Goal: Task Accomplishment & Management: Use online tool/utility

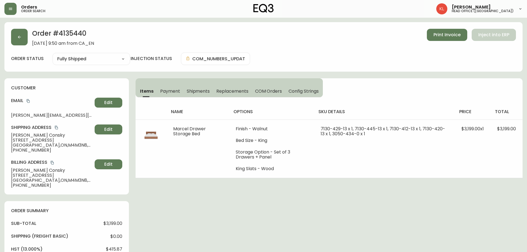
select select "FULLY_SHIPPED"
click at [25, 40] on button "button" at bounding box center [19, 37] width 17 height 17
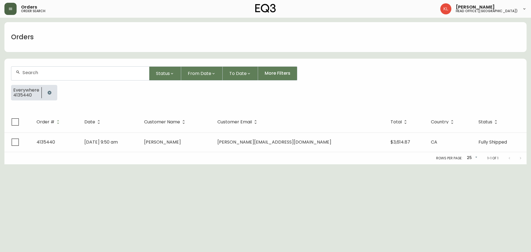
click at [11, 12] on button "button" at bounding box center [10, 9] width 12 height 12
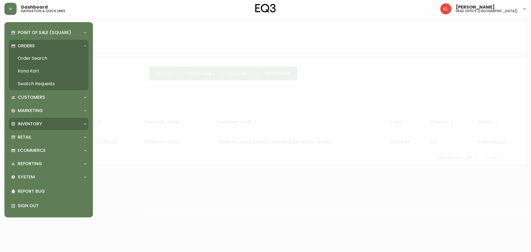
click at [39, 123] on p "Inventory" at bounding box center [30, 124] width 24 height 6
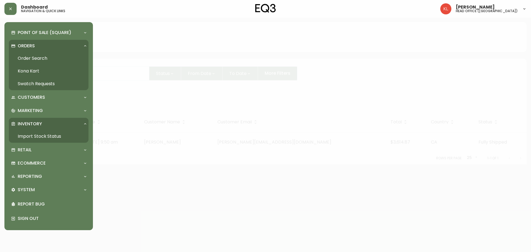
click at [41, 137] on link "Import Stock Status" at bounding box center [49, 136] width 80 height 13
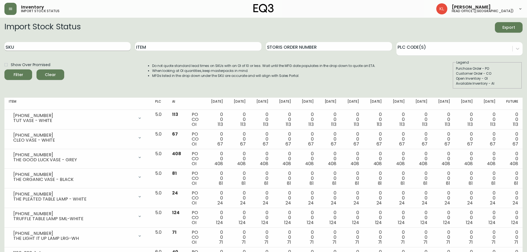
click at [41, 46] on input "SKU" at bounding box center [67, 46] width 126 height 9
paste input "[PHONE_NUMBER]"
click at [4, 69] on button "Filter" at bounding box center [18, 74] width 28 height 11
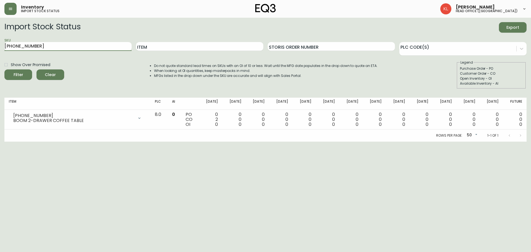
drag, startPoint x: 53, startPoint y: 46, endPoint x: -10, endPoint y: 45, distance: 63.1
click at [0, 45] on html "Inventory import stock status [PERSON_NAME] head office ([GEOGRAPHIC_DATA]) Imp…" at bounding box center [265, 71] width 531 height 142
click at [4, 69] on button "Filter" at bounding box center [18, 74] width 28 height 11
drag, startPoint x: 62, startPoint y: 47, endPoint x: 59, endPoint y: 48, distance: 3.0
click at [17, 47] on input "[PHONE_NUMBER]" at bounding box center [67, 46] width 127 height 9
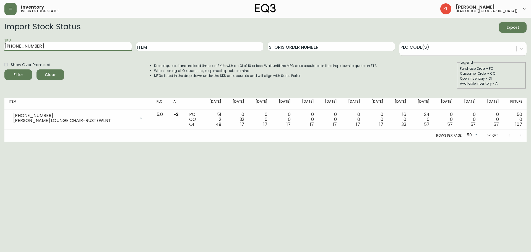
click at [4, 69] on button "Filter" at bounding box center [18, 74] width 28 height 11
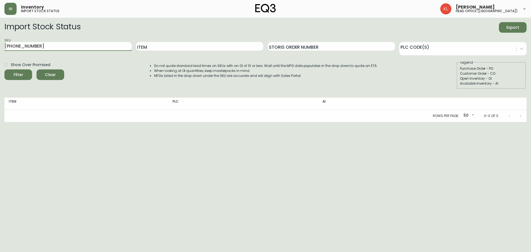
click at [13, 47] on input "[PHONE_NUMBER]" at bounding box center [67, 46] width 127 height 9
click at [4, 69] on button "Filter" at bounding box center [18, 74] width 28 height 11
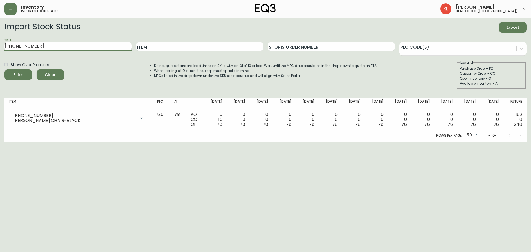
click at [25, 45] on input "[PHONE_NUMBER]" at bounding box center [67, 46] width 127 height 9
click at [4, 69] on button "Filter" at bounding box center [18, 74] width 28 height 11
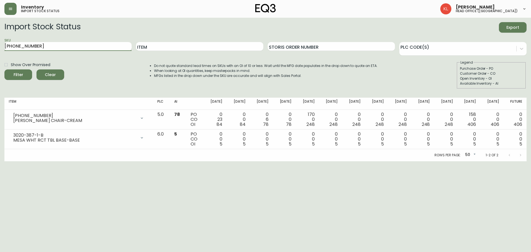
click at [4, 44] on input "[PHONE_NUMBER]" at bounding box center [67, 46] width 127 height 9
click at [4, 69] on button "Filter" at bounding box center [18, 74] width 28 height 11
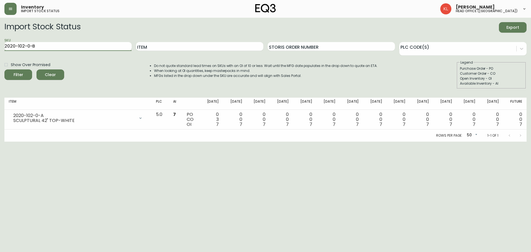
click at [4, 69] on button "Filter" at bounding box center [18, 74] width 28 height 11
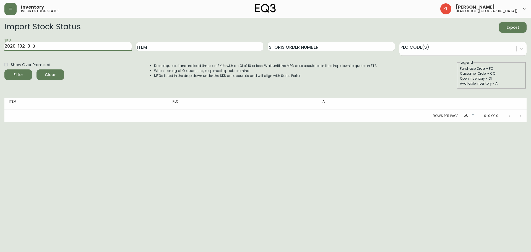
click at [25, 47] on input "2020-102-0-B" at bounding box center [67, 46] width 127 height 9
type input "2020-103-0-B"
click at [4, 69] on button "Filter" at bounding box center [18, 74] width 28 height 11
